Goal: Information Seeking & Learning: Learn about a topic

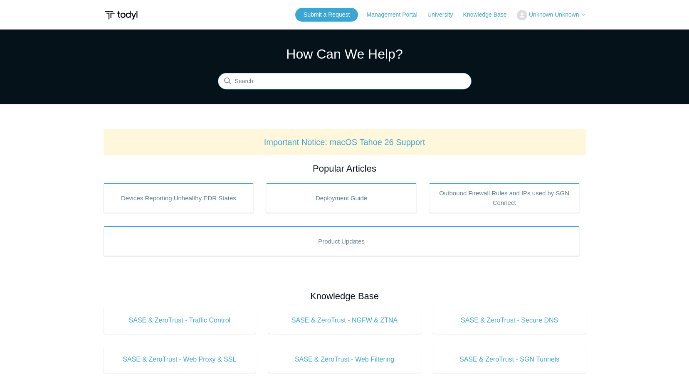
click at [339, 79] on input "Search" at bounding box center [344, 81] width 253 height 17
click at [371, 80] on input "Search" at bounding box center [344, 81] width 253 height 17
type input "sase remote desktop"
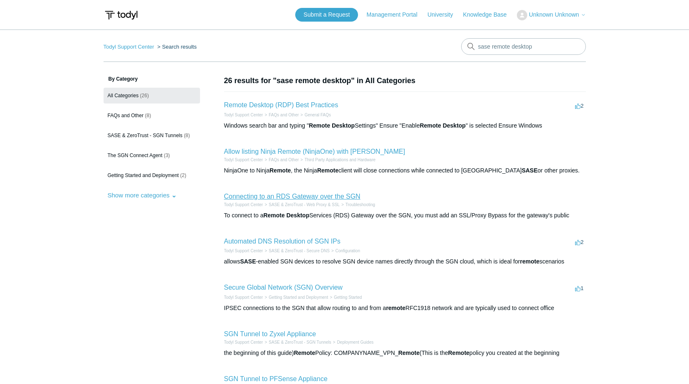
click at [358, 197] on link "Connecting to an RDS Gateway over the SGN" at bounding box center [292, 196] width 136 height 7
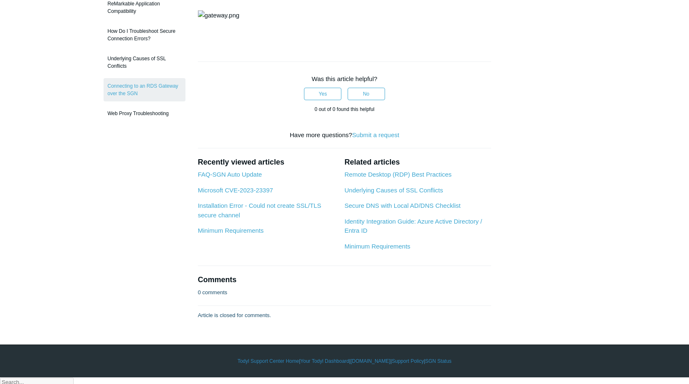
scroll to position [249, 0]
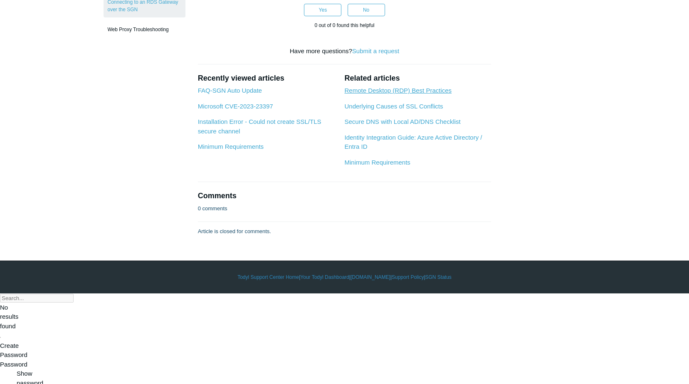
click at [391, 94] on link "Remote Desktop (RDP) Best Practices" at bounding box center [397, 90] width 107 height 7
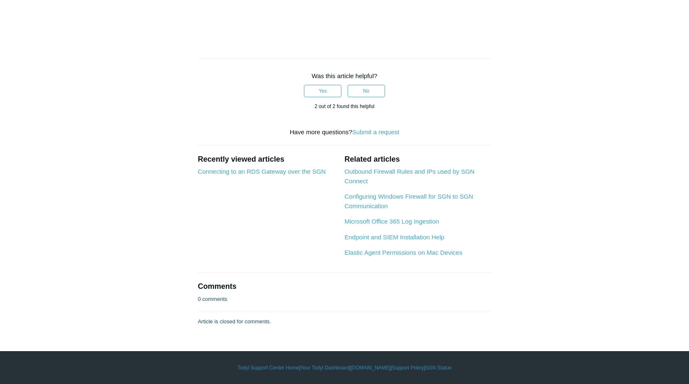
scroll to position [997, 0]
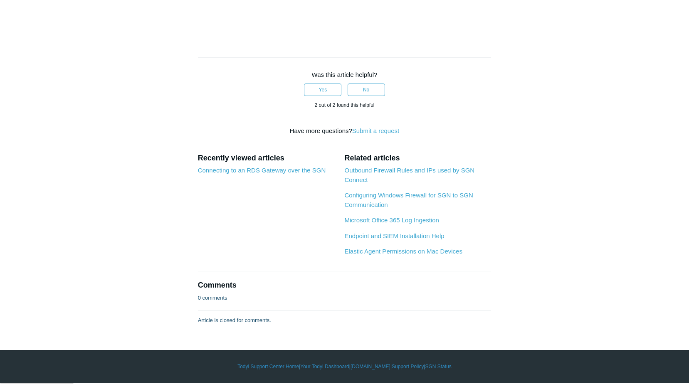
drag, startPoint x: 196, startPoint y: 65, endPoint x: 511, endPoint y: 93, distance: 316.2
drag, startPoint x: 511, startPoint y: 93, endPoint x: 517, endPoint y: 156, distance: 63.0
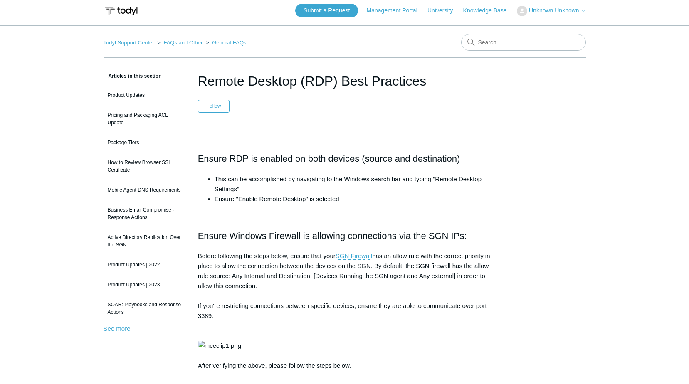
scroll to position [0, 0]
